Goal: Task Accomplishment & Management: Manage account settings

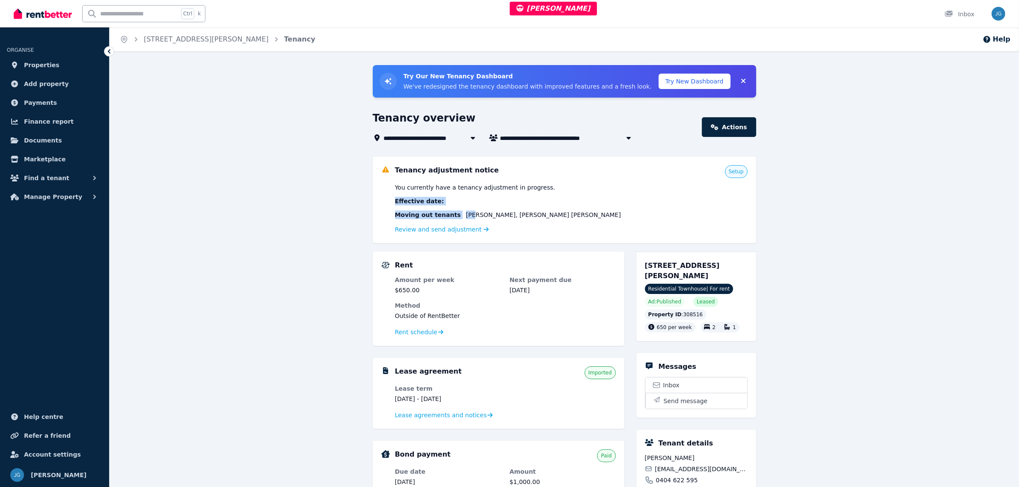
drag, startPoint x: 396, startPoint y: 195, endPoint x: 463, endPoint y: 215, distance: 70.0
click at [463, 215] on div "You currently have a tenancy adjustment in progress. Effective date : Moving ou…" at bounding box center [571, 208] width 353 height 51
click at [466, 215] on span "EVA MORENTE , KENNY GEOFFREY XAVIER" at bounding box center [543, 215] width 155 height 9
click at [443, 228] on link "Review and send adjustment" at bounding box center [442, 229] width 94 height 7
drag, startPoint x: 462, startPoint y: 186, endPoint x: 475, endPoint y: 212, distance: 28.9
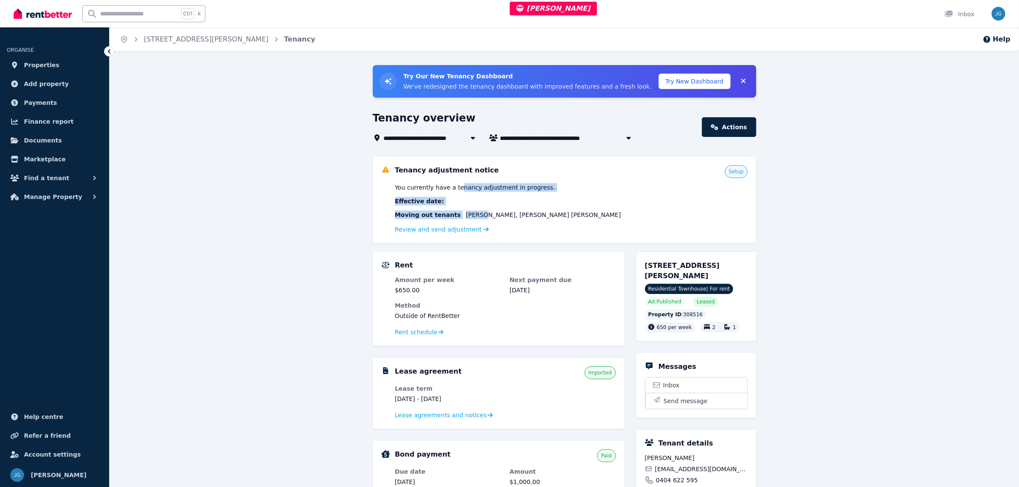
click at [475, 212] on div "You currently have a tenancy adjustment in progress. Effective date : Moving ou…" at bounding box center [571, 208] width 353 height 51
click at [475, 212] on span "EVA MORENTE , KENNY GEOFFREY XAVIER" at bounding box center [543, 215] width 155 height 9
click at [440, 226] on link "Review and send adjustment" at bounding box center [442, 229] width 94 height 7
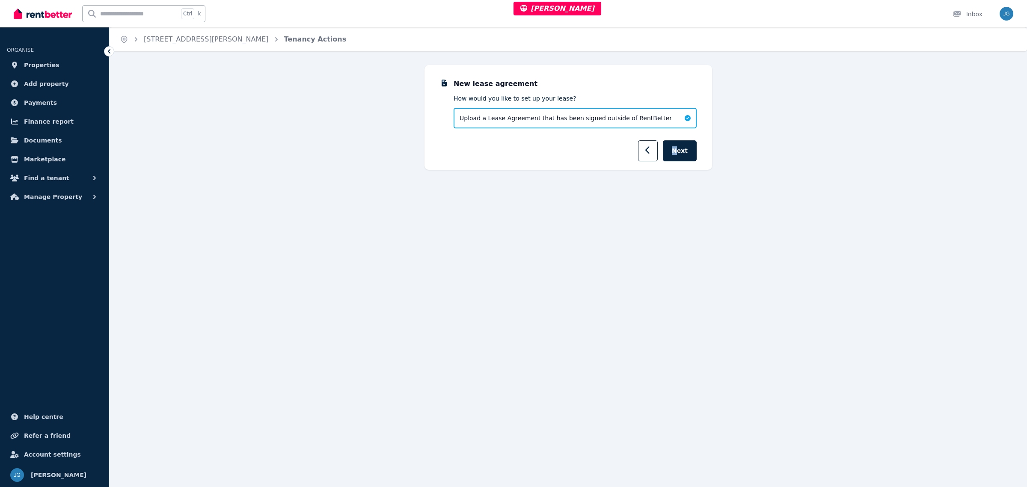
click at [677, 161] on div "New lease agreement How would you like to set up your lease? Upload a Lease Agr…" at bounding box center [569, 117] width 288 height 105
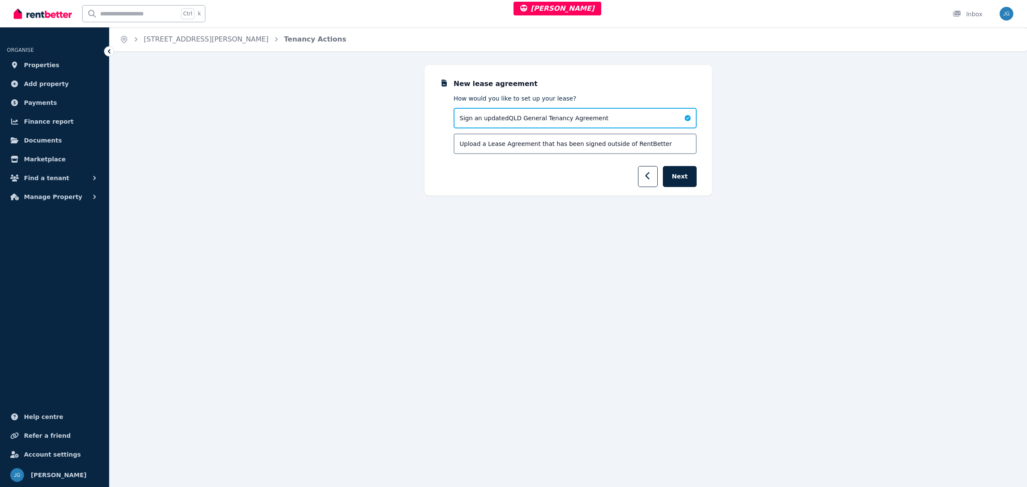
click at [681, 149] on div "Upload a Lease Agreement that has been signed outside of RentBetter" at bounding box center [575, 144] width 243 height 21
click at [662, 120] on div "Sign an updated QLD General Tenancy Agreement" at bounding box center [575, 118] width 243 height 21
click at [679, 168] on button "Next" at bounding box center [680, 176] width 34 height 21
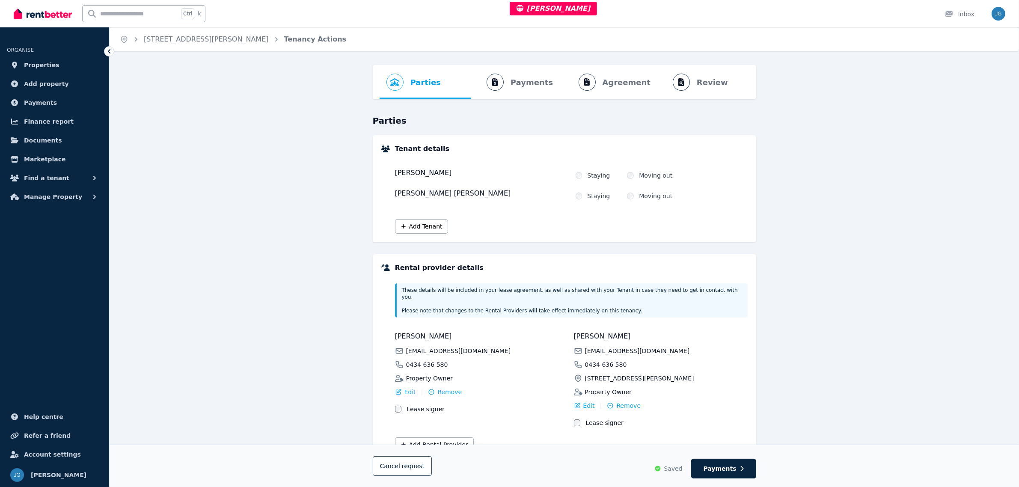
click at [404, 461] on button "Cancel request" at bounding box center [402, 466] width 59 height 20
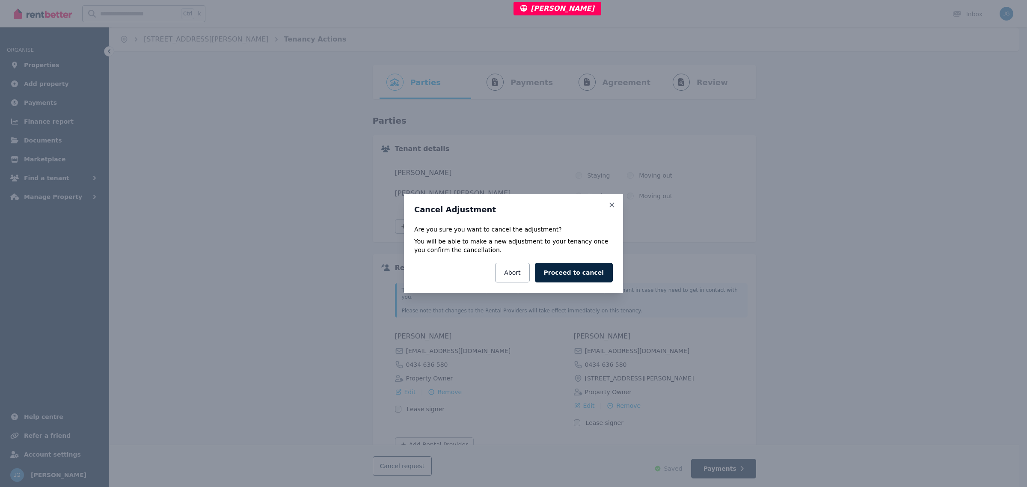
click at [563, 272] on button "Proceed to cancel" at bounding box center [574, 273] width 78 height 20
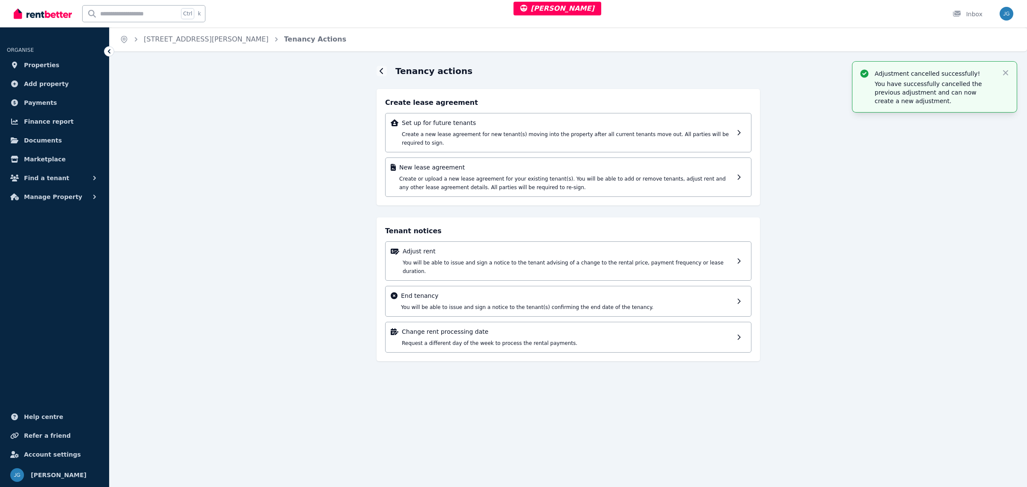
click at [68, 64] on link "Properties" at bounding box center [54, 64] width 95 height 17
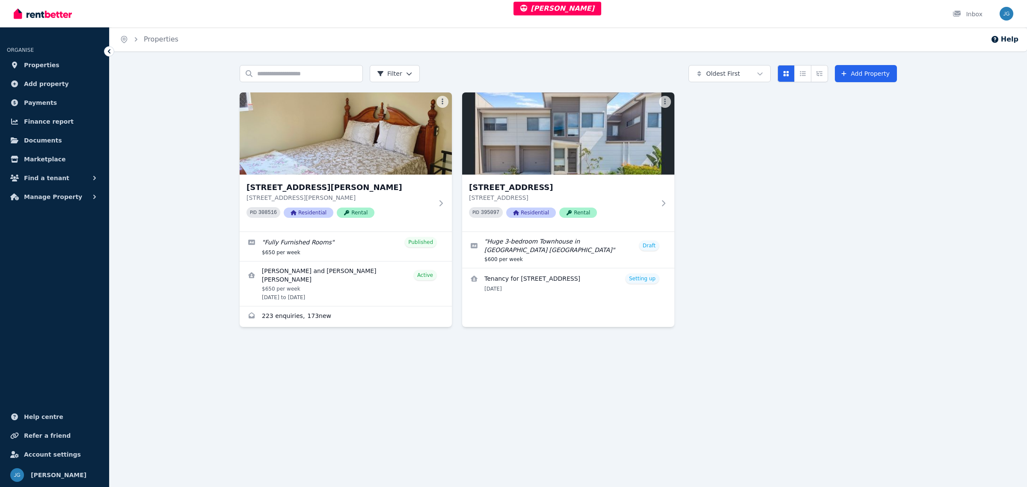
click at [337, 156] on img at bounding box center [346, 133] width 212 height 82
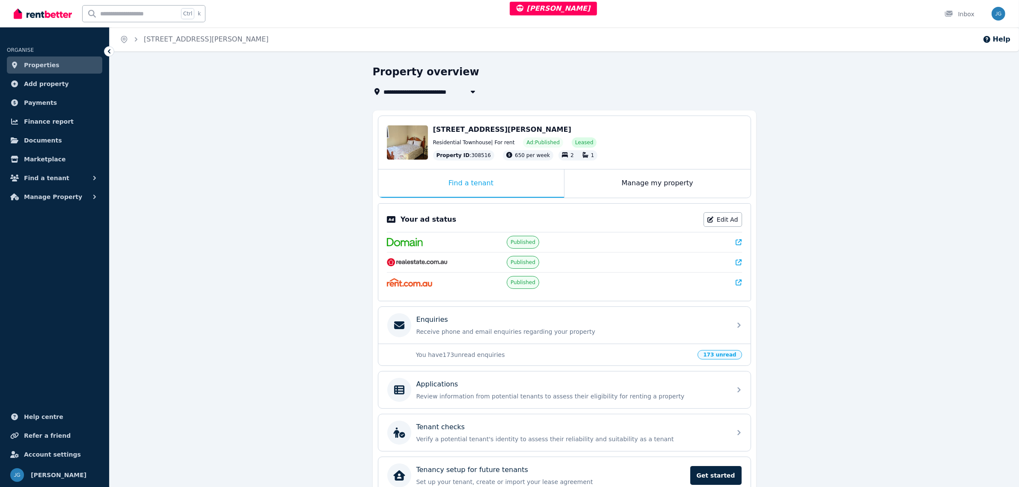
click at [606, 188] on div "Manage my property" at bounding box center [657, 183] width 186 height 28
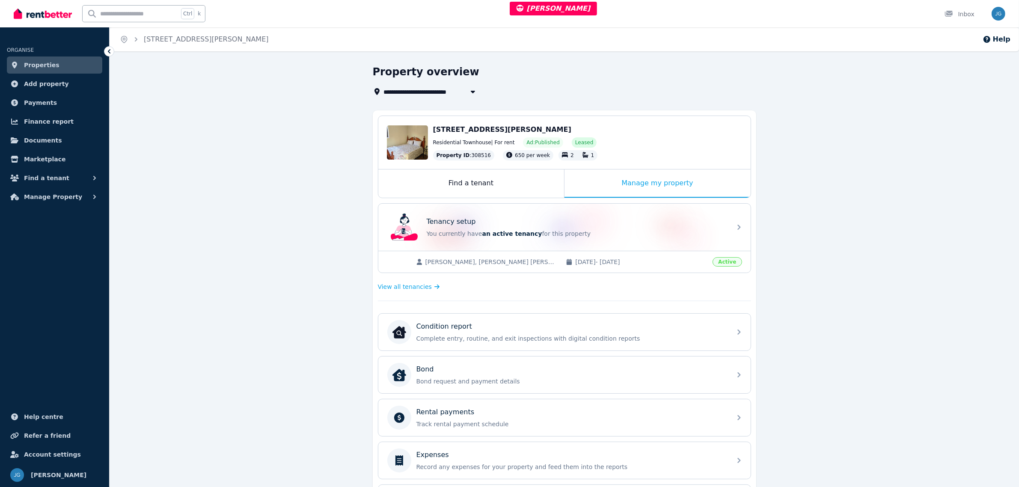
click at [630, 219] on div "Tenancy setup" at bounding box center [577, 222] width 300 height 10
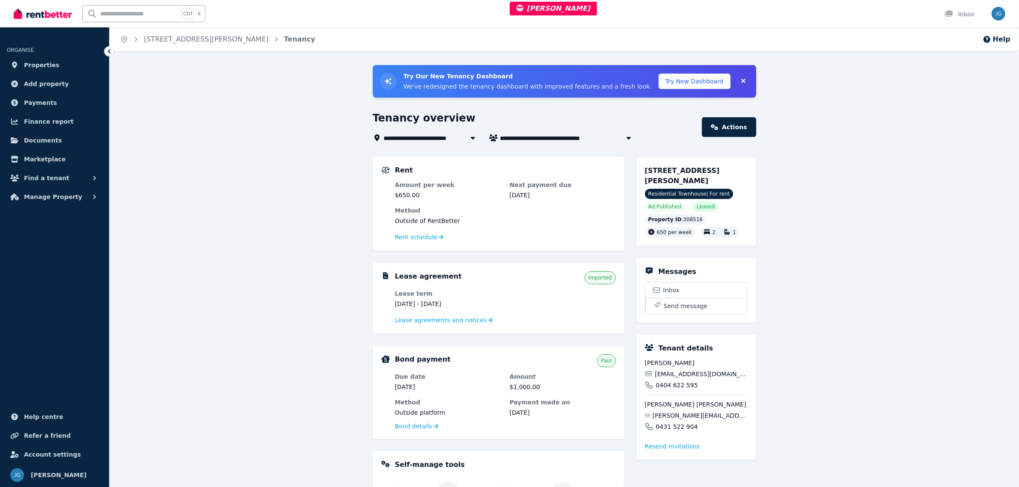
click at [730, 133] on link "Actions" at bounding box center [729, 127] width 54 height 20
click at [746, 118] on link "Actions" at bounding box center [729, 127] width 54 height 20
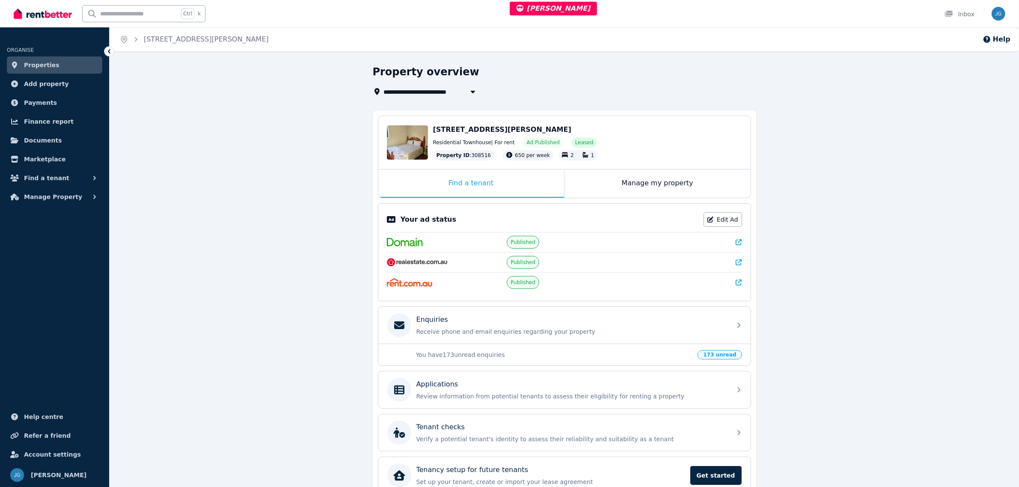
click at [593, 179] on div "Manage my property" at bounding box center [657, 183] width 186 height 28
